Goal: Task Accomplishment & Management: Manage account settings

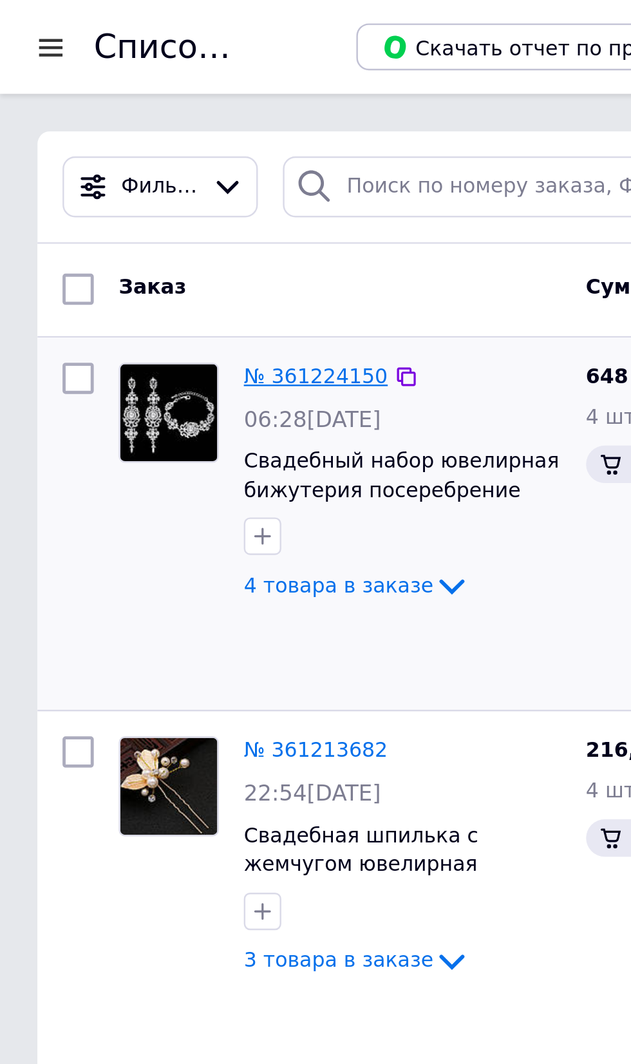
click at [135, 152] on link "№ 361224150" at bounding box center [129, 155] width 59 height 10
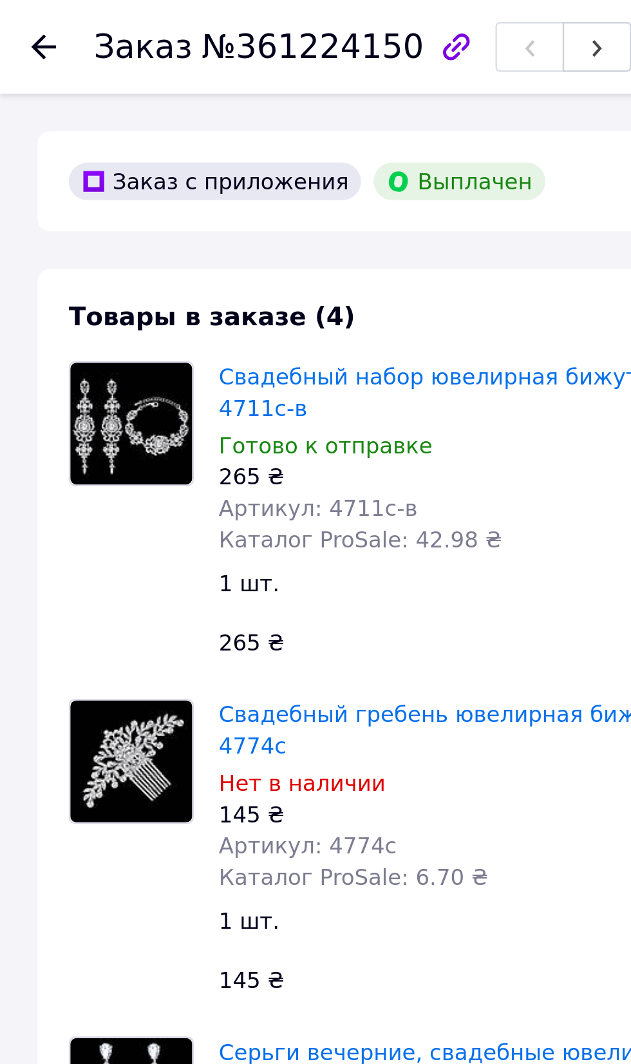
click at [15, 19] on use at bounding box center [18, 19] width 10 height 10
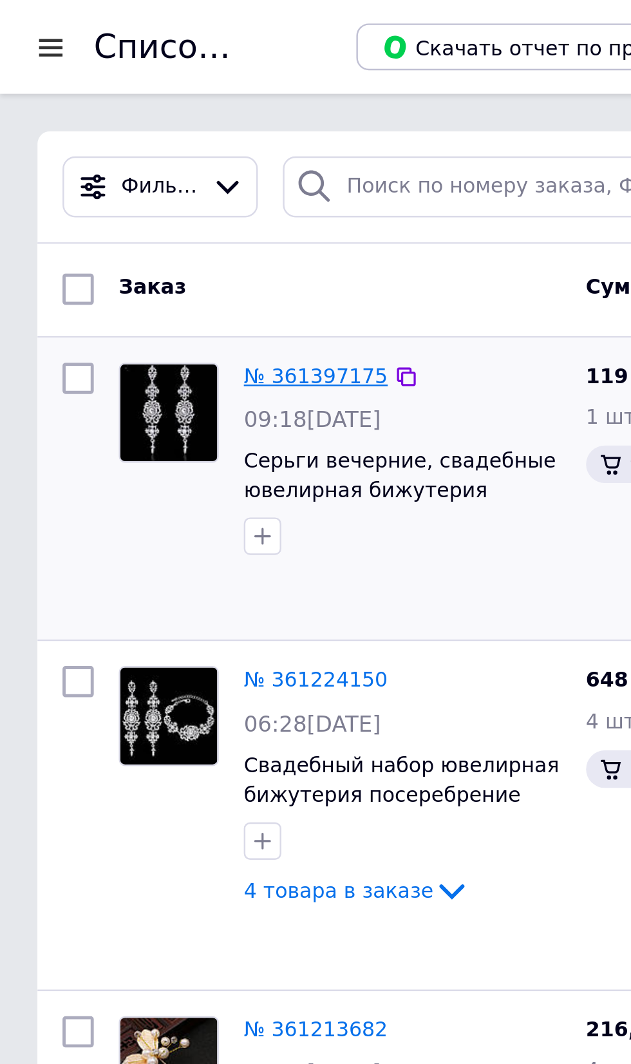
click at [122, 156] on link "№ 361397175" at bounding box center [129, 155] width 59 height 10
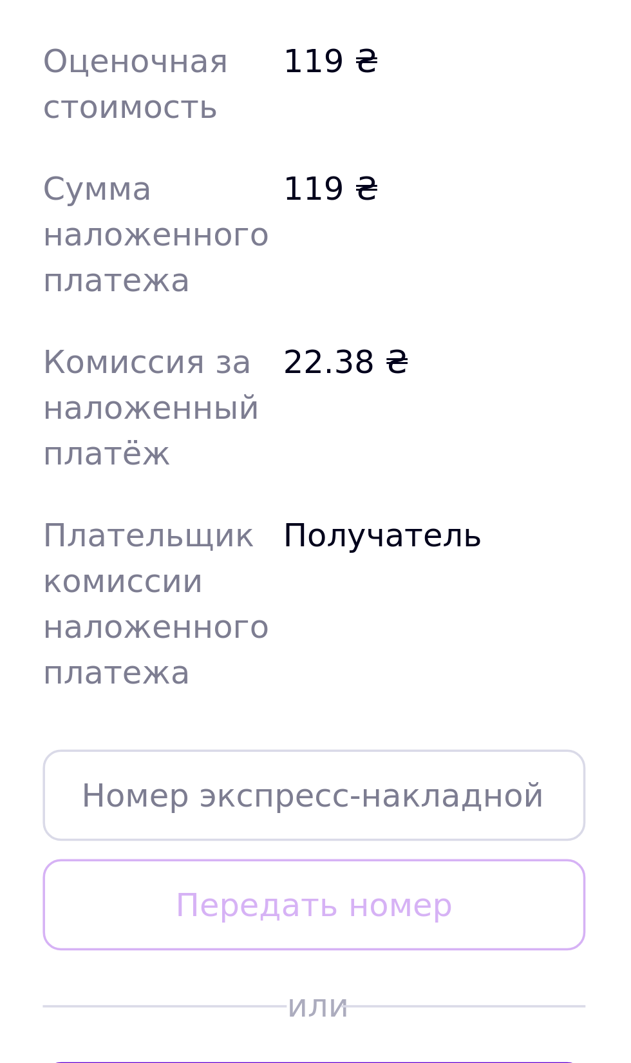
click at [339, 868] on button "Сгенерировать ЭН" at bounding box center [299, 868] width 153 height 26
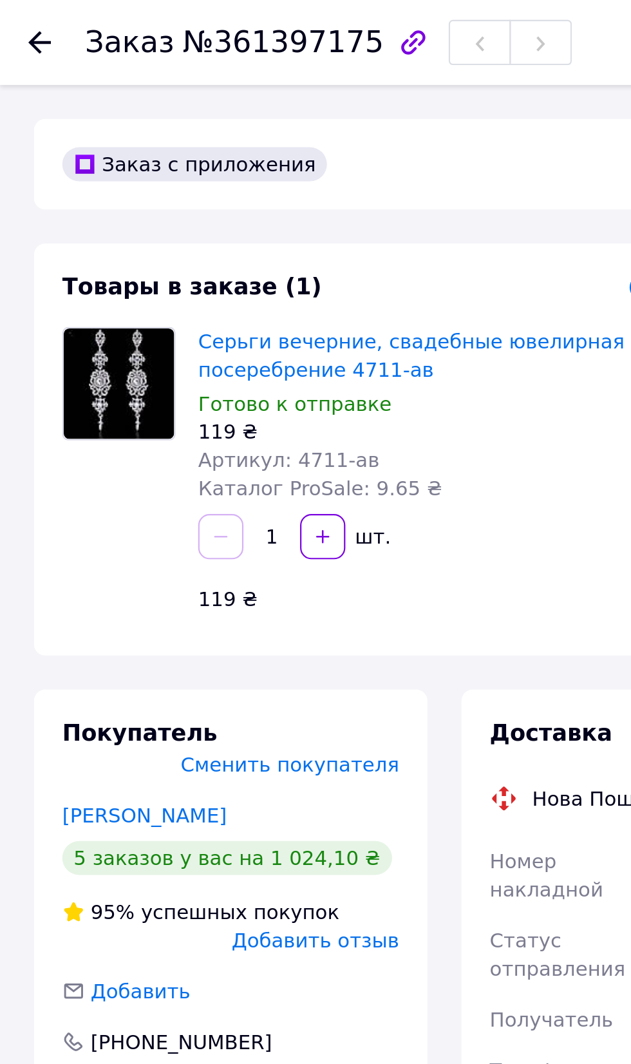
click at [17, 15] on use at bounding box center [18, 19] width 10 height 10
